Goal: Navigation & Orientation: Find specific page/section

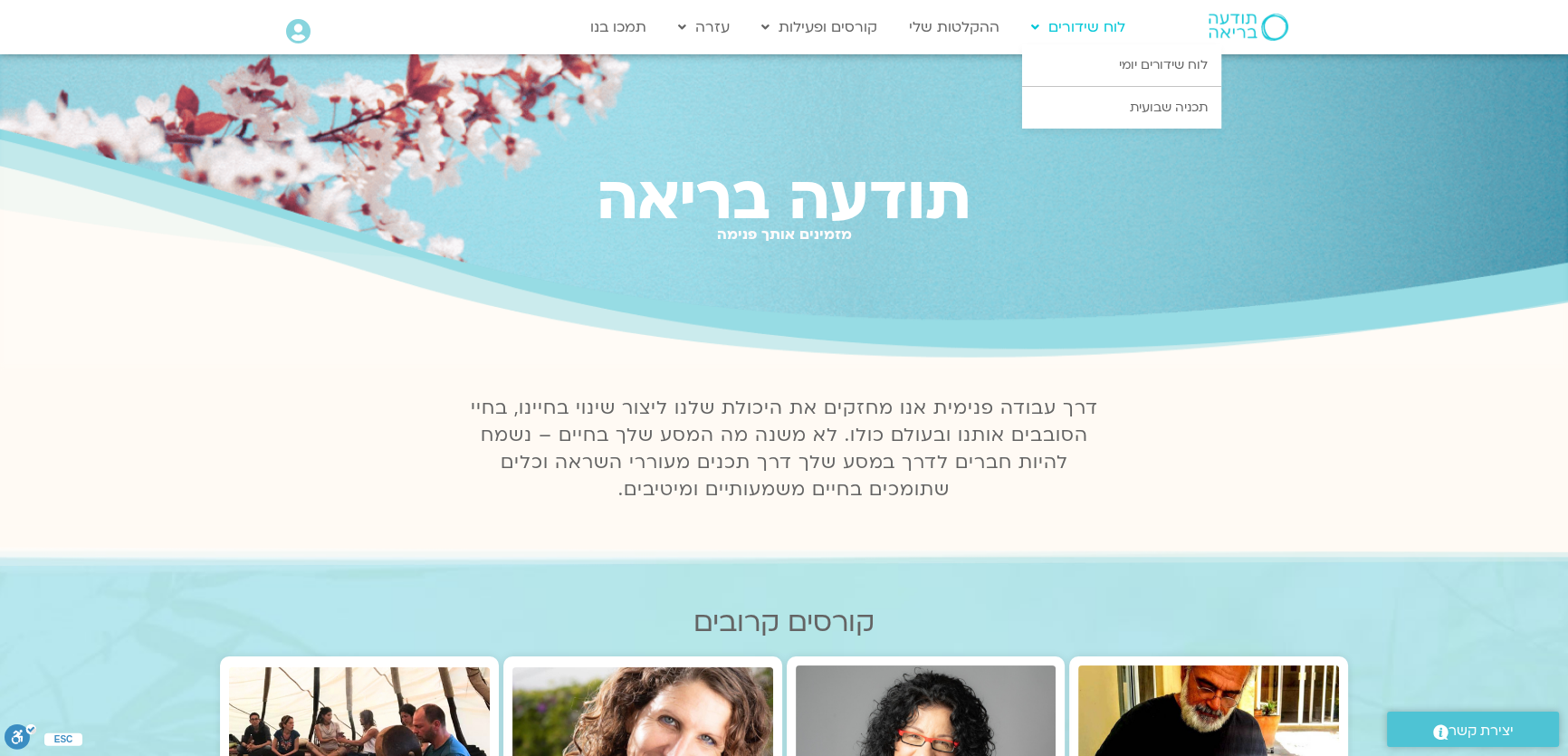
click at [1101, 29] on link "לוח שידורים" at bounding box center [1078, 26] width 113 height 34
click at [1102, 69] on link "לוח שידורים יומי" at bounding box center [1121, 65] width 199 height 42
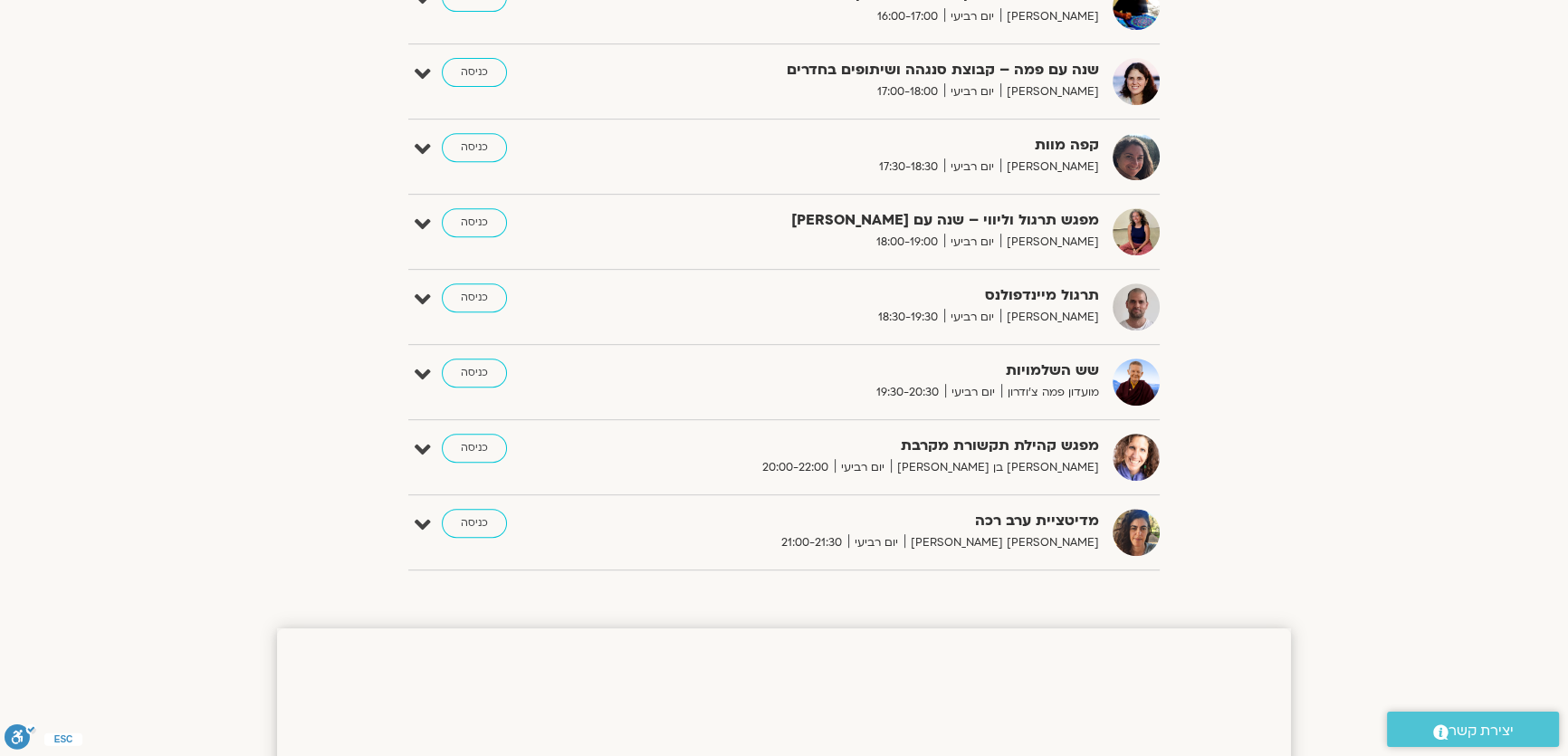
scroll to position [1069, 0]
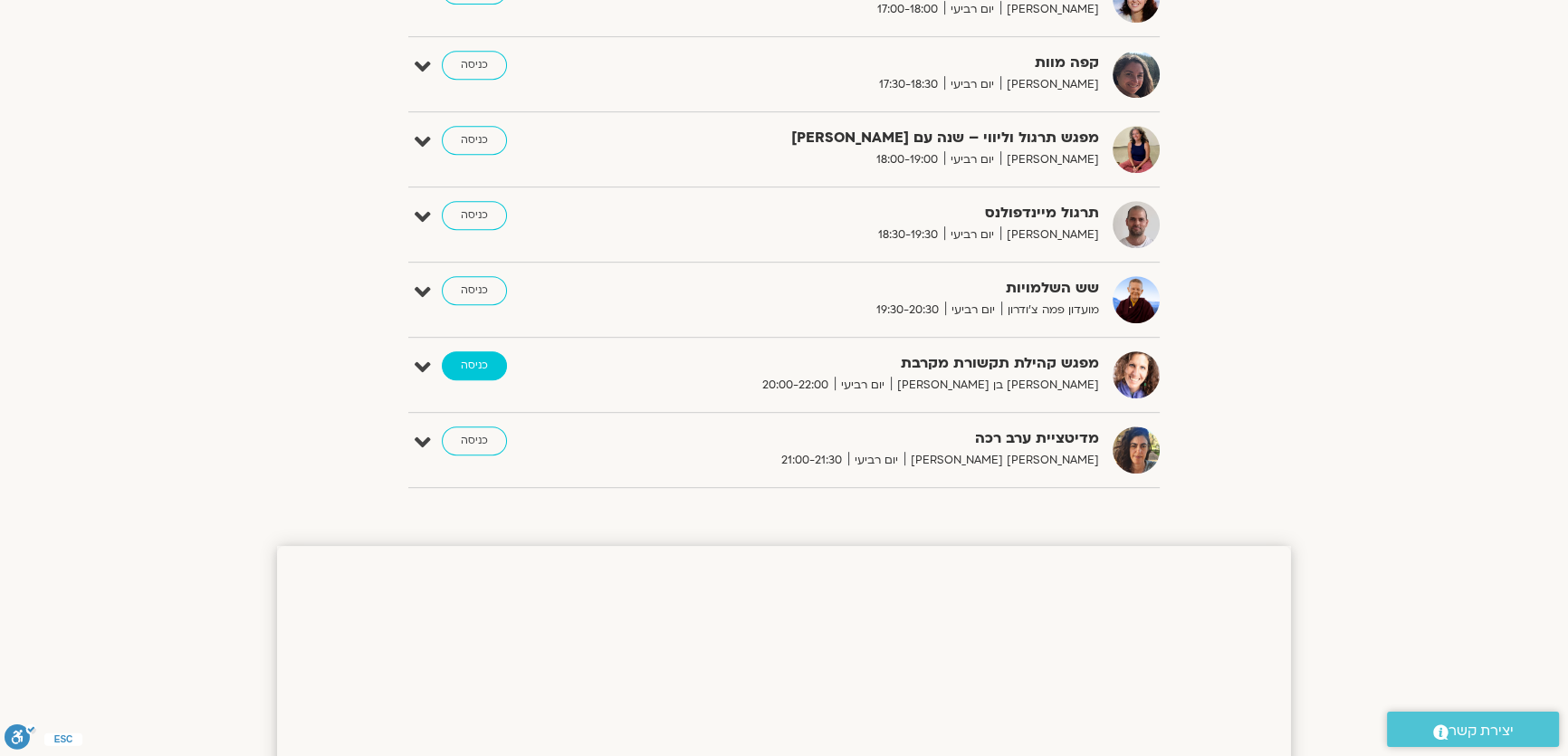
click at [471, 367] on link "כניסה" at bounding box center [474, 366] width 66 height 29
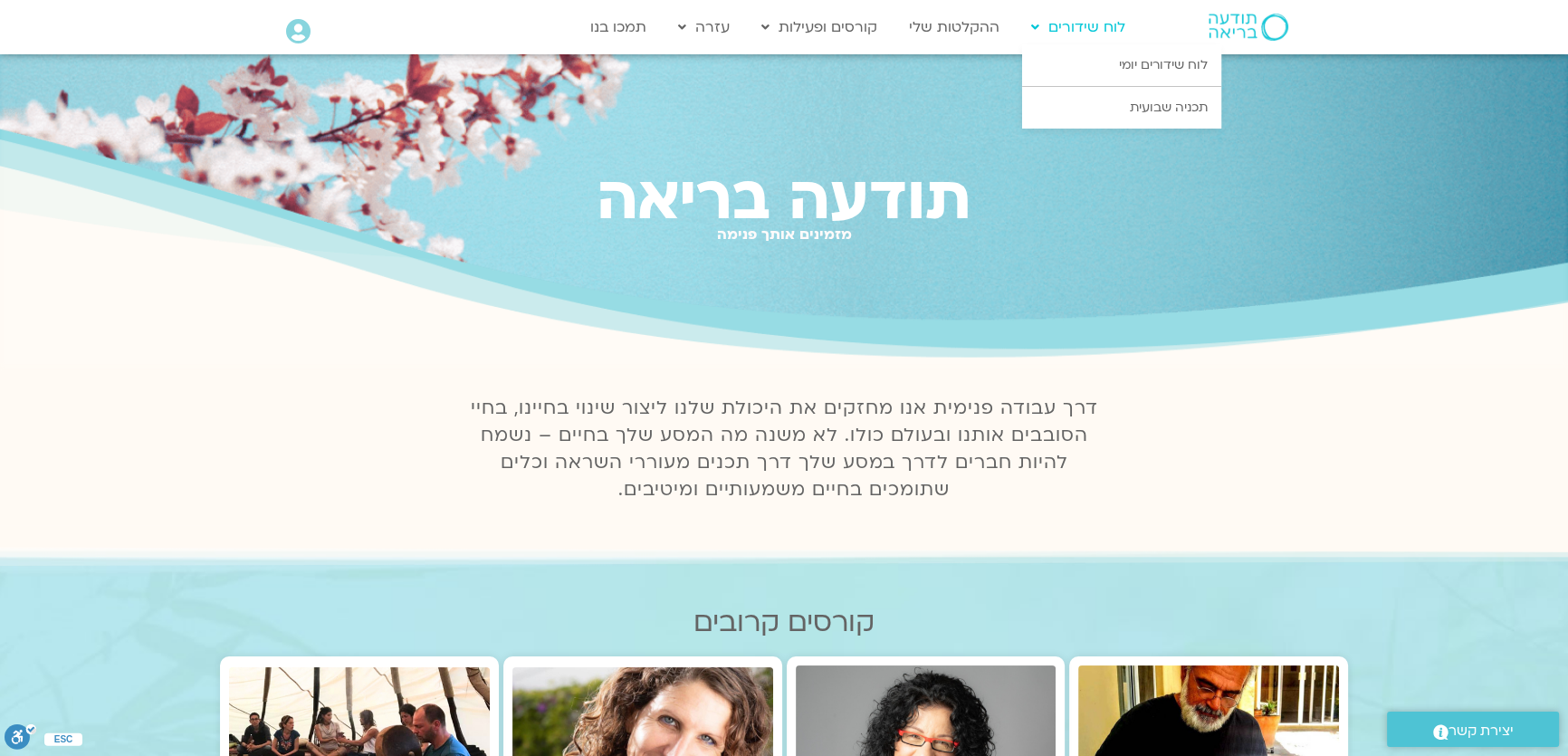
click at [1046, 26] on link "לוח שידורים" at bounding box center [1078, 26] width 113 height 34
click at [1068, 63] on link "לוח שידורים יומי" at bounding box center [1121, 65] width 199 height 42
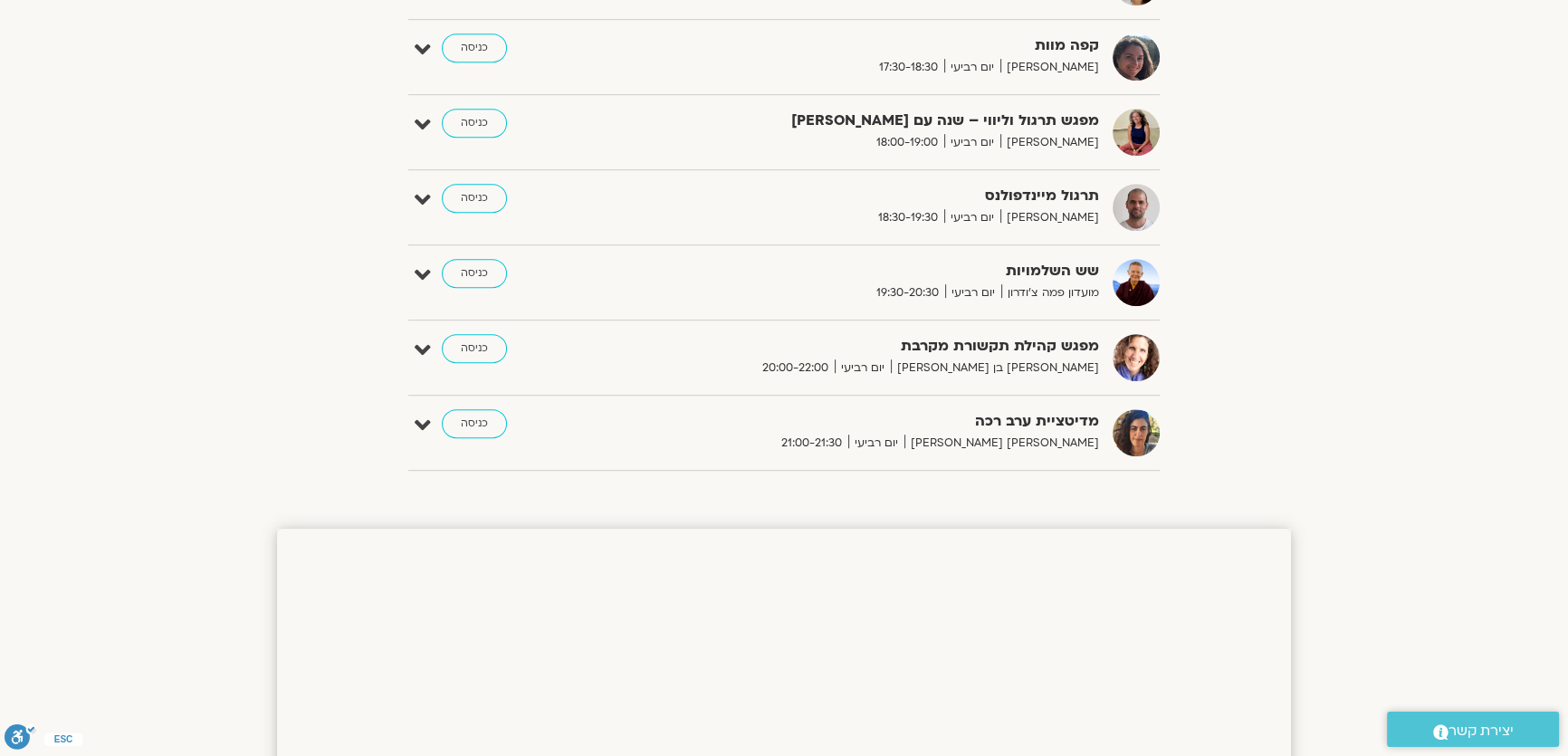
scroll to position [1059, 0]
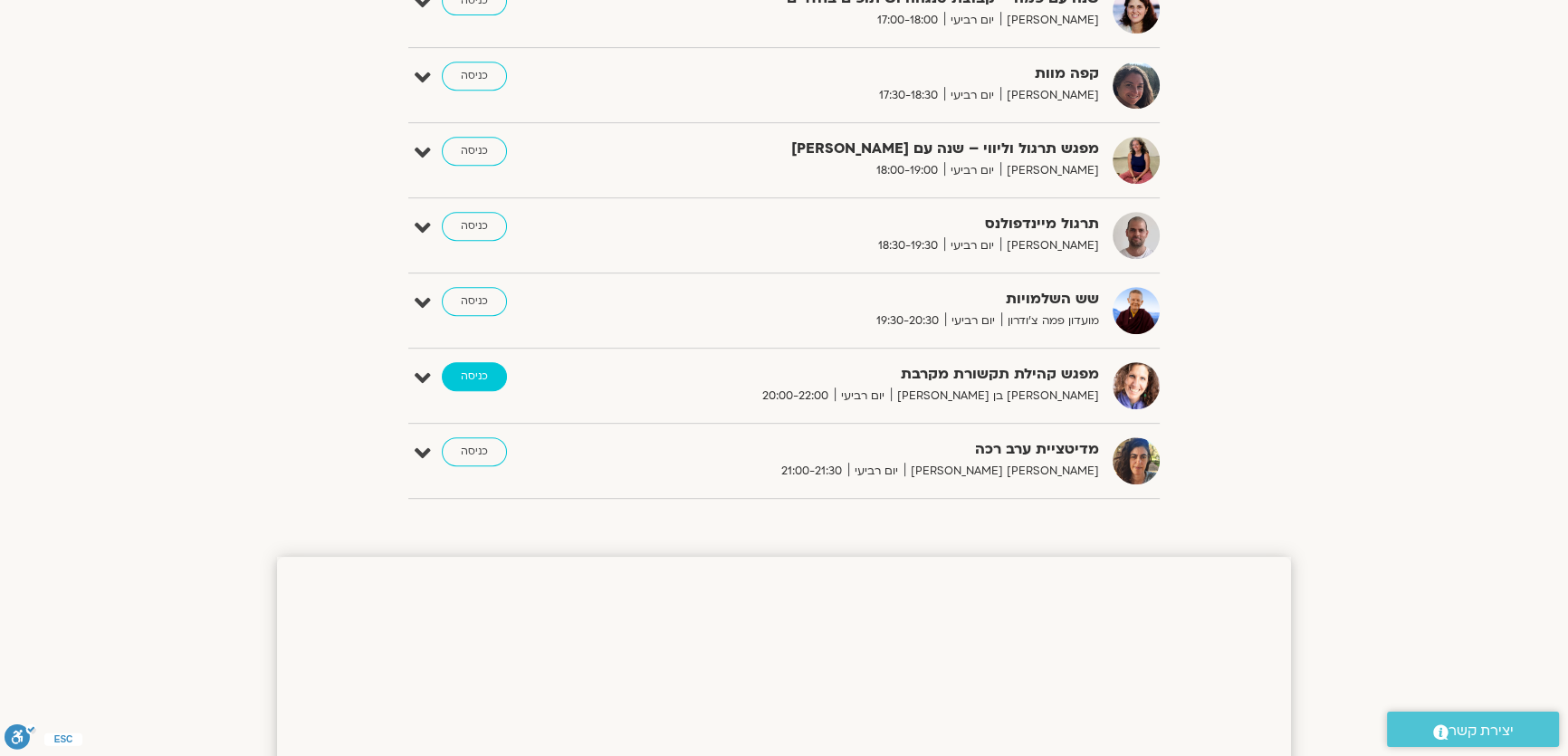
click at [477, 379] on link "כניסה" at bounding box center [474, 377] width 66 height 29
